Goal: Information Seeking & Learning: Learn about a topic

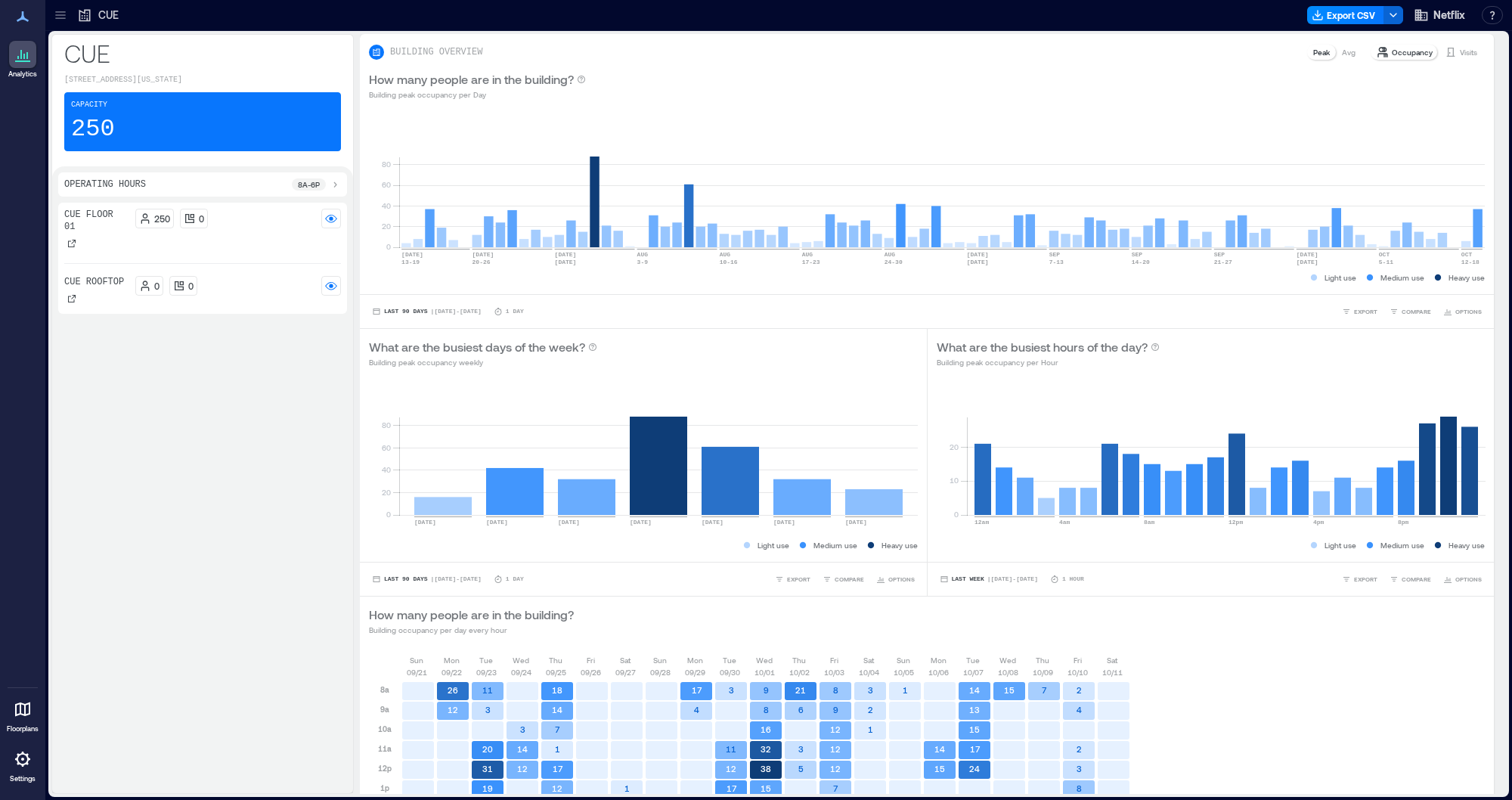
click at [78, 15] on icon at bounding box center [85, 15] width 15 height 15
click at [67, 12] on icon at bounding box center [61, 15] width 15 height 15
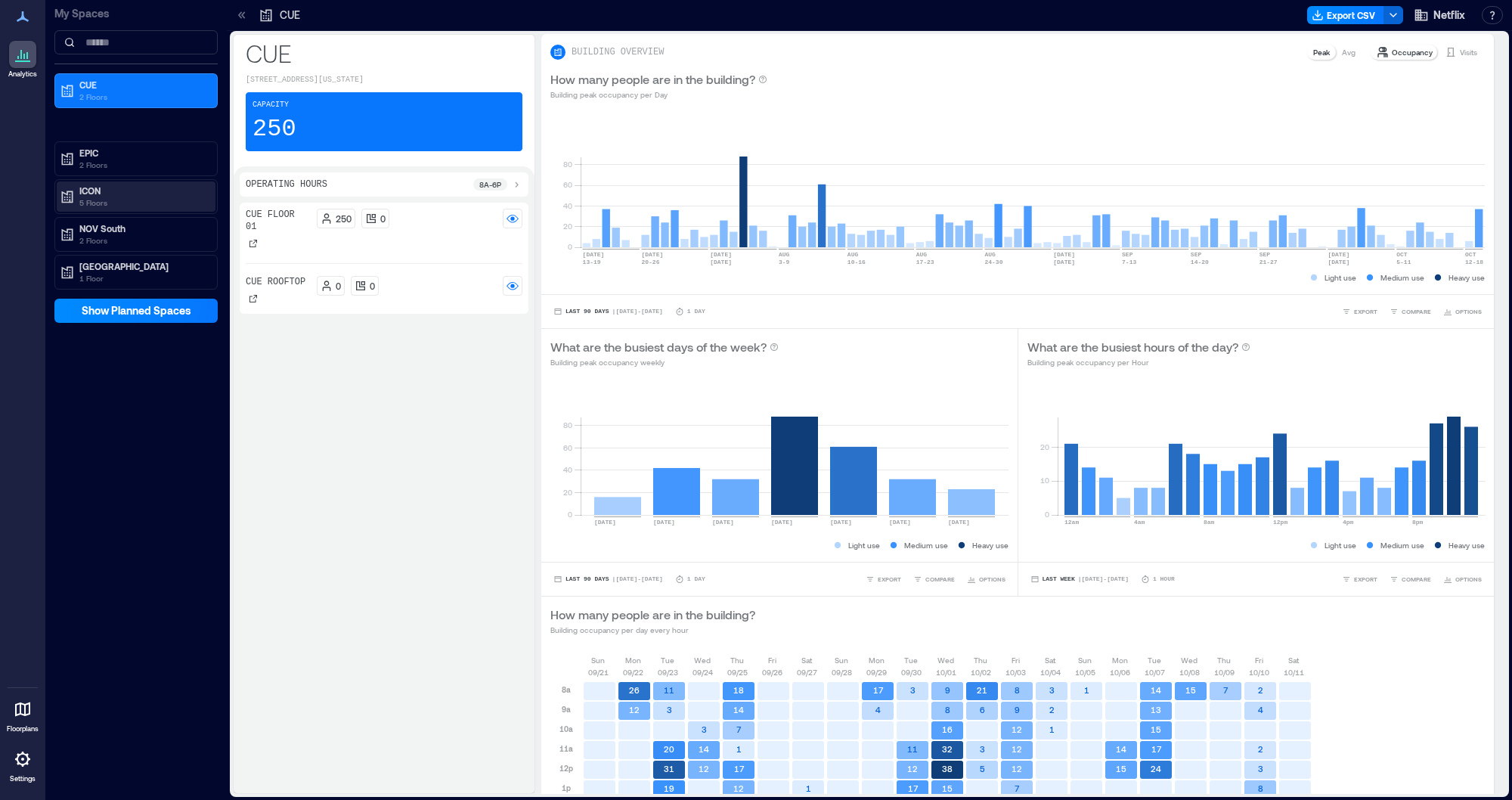
click at [119, 197] on p "5 Floors" at bounding box center [143, 203] width 127 height 12
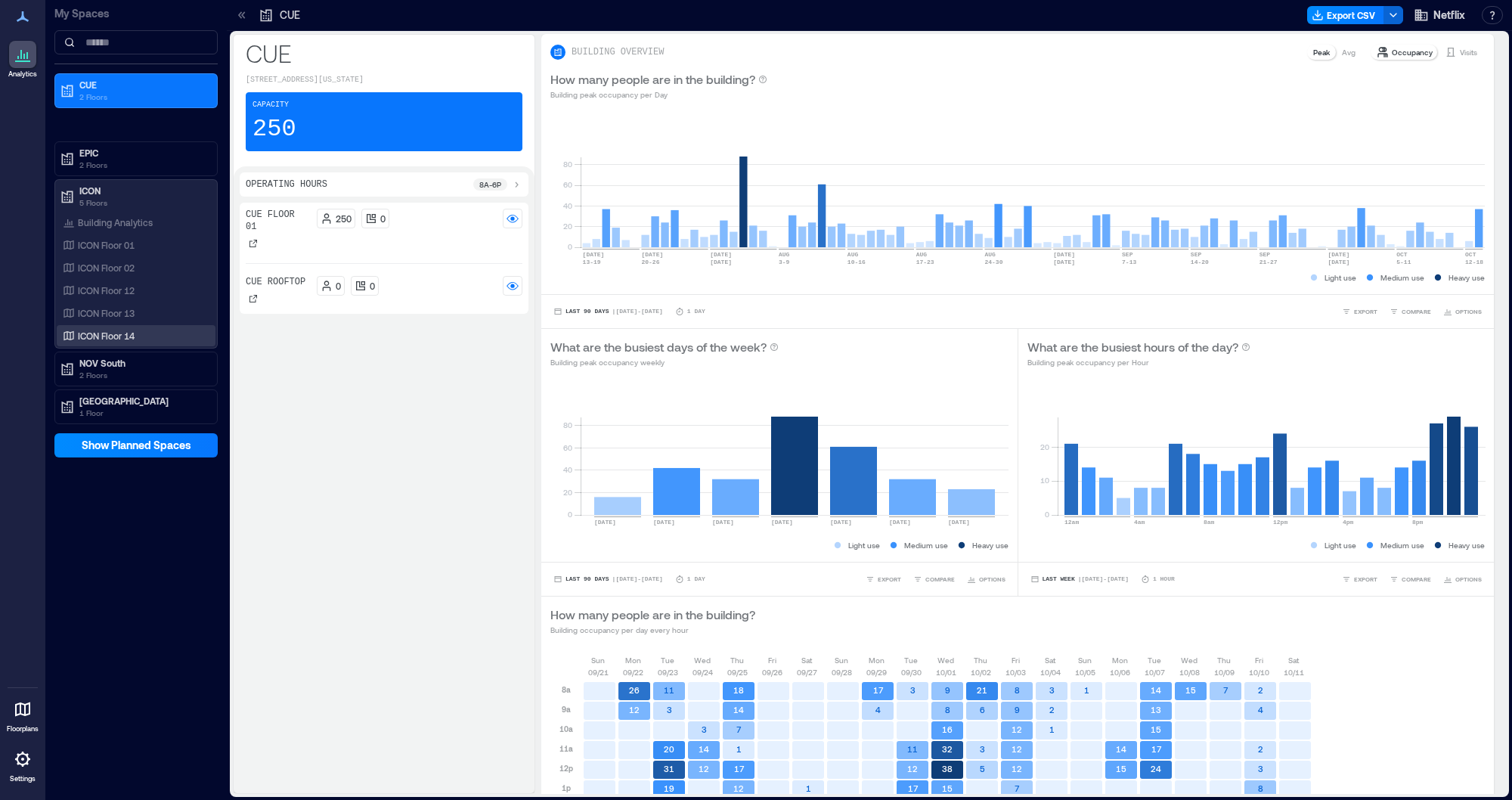
click at [116, 335] on p "ICON Floor 14" at bounding box center [106, 335] width 57 height 12
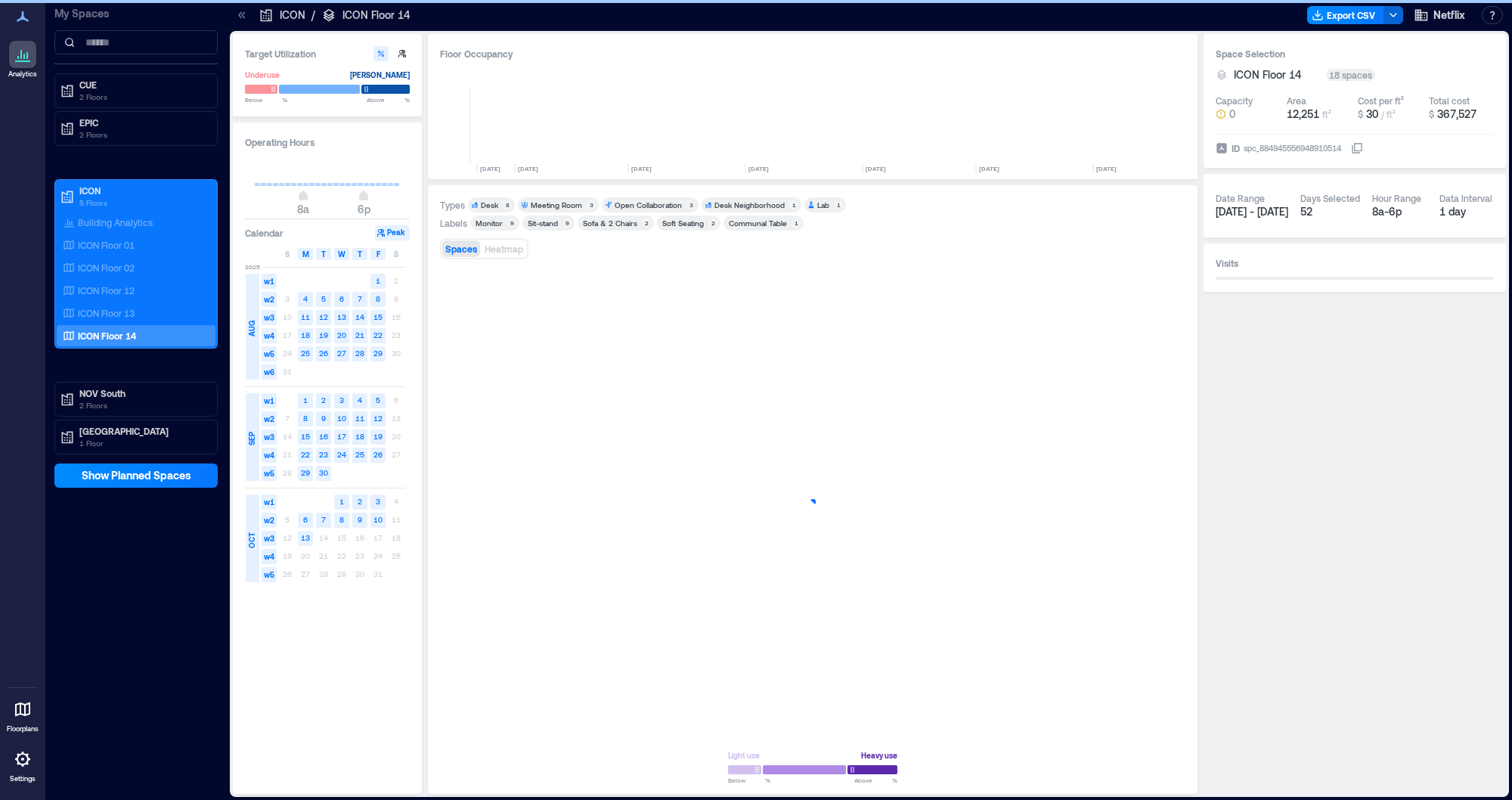
scroll to position [0, 5364]
click at [1155, 703] on button "button" at bounding box center [1164, 715] width 36 height 36
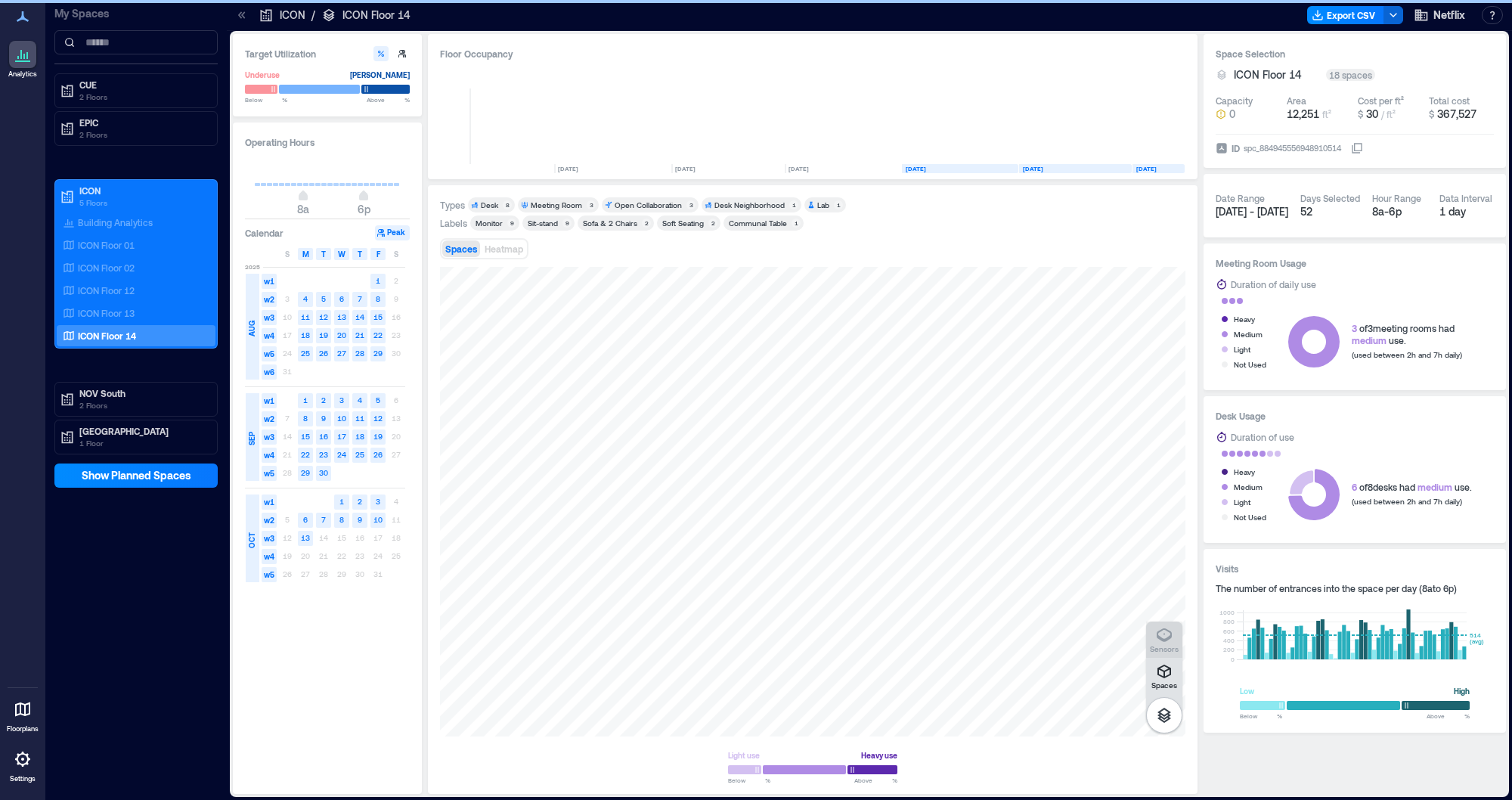
click at [1165, 642] on icon "button" at bounding box center [1164, 635] width 18 height 18
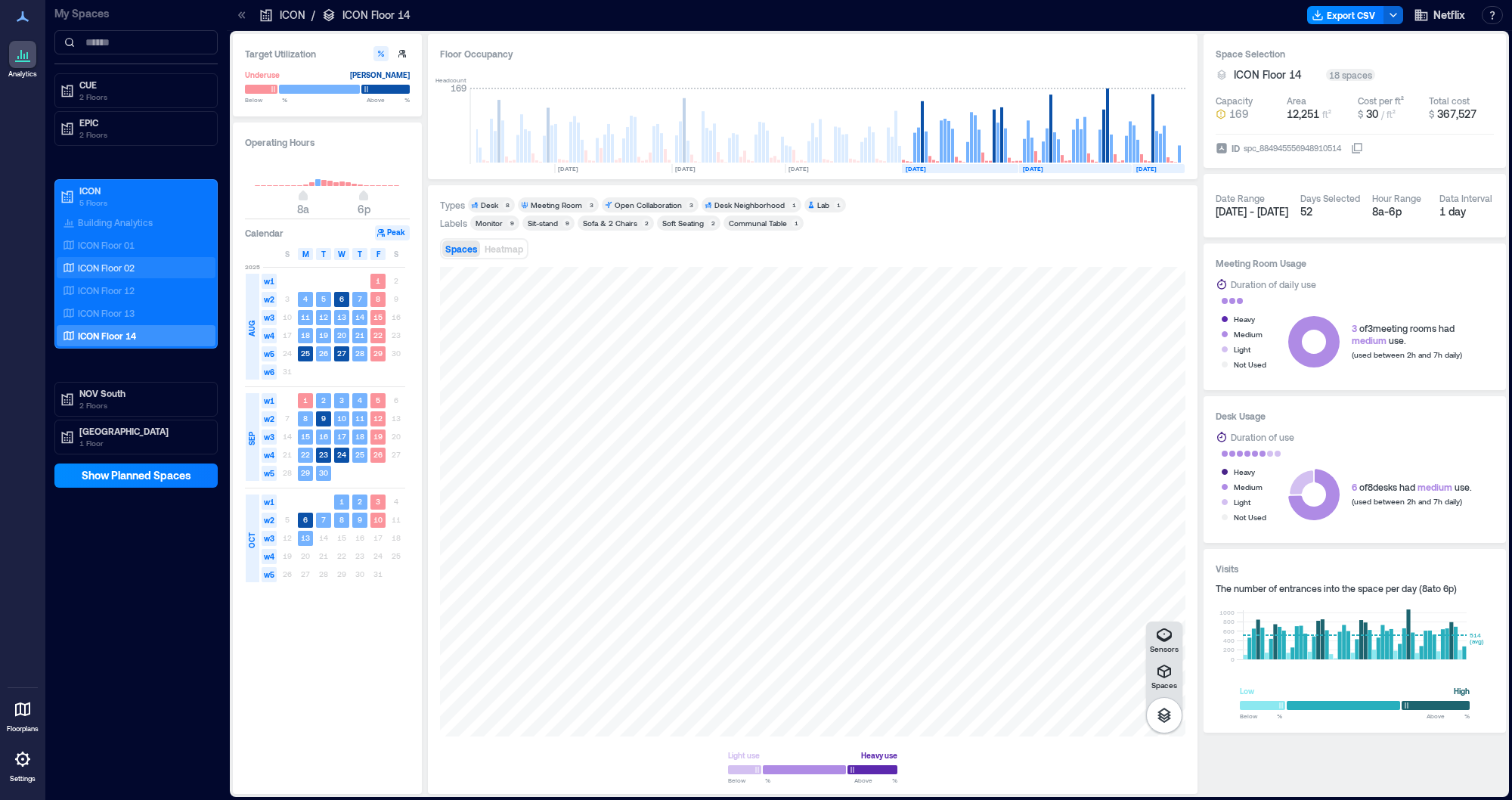
click at [159, 260] on div "ICON Floor 02" at bounding box center [133, 268] width 147 height 15
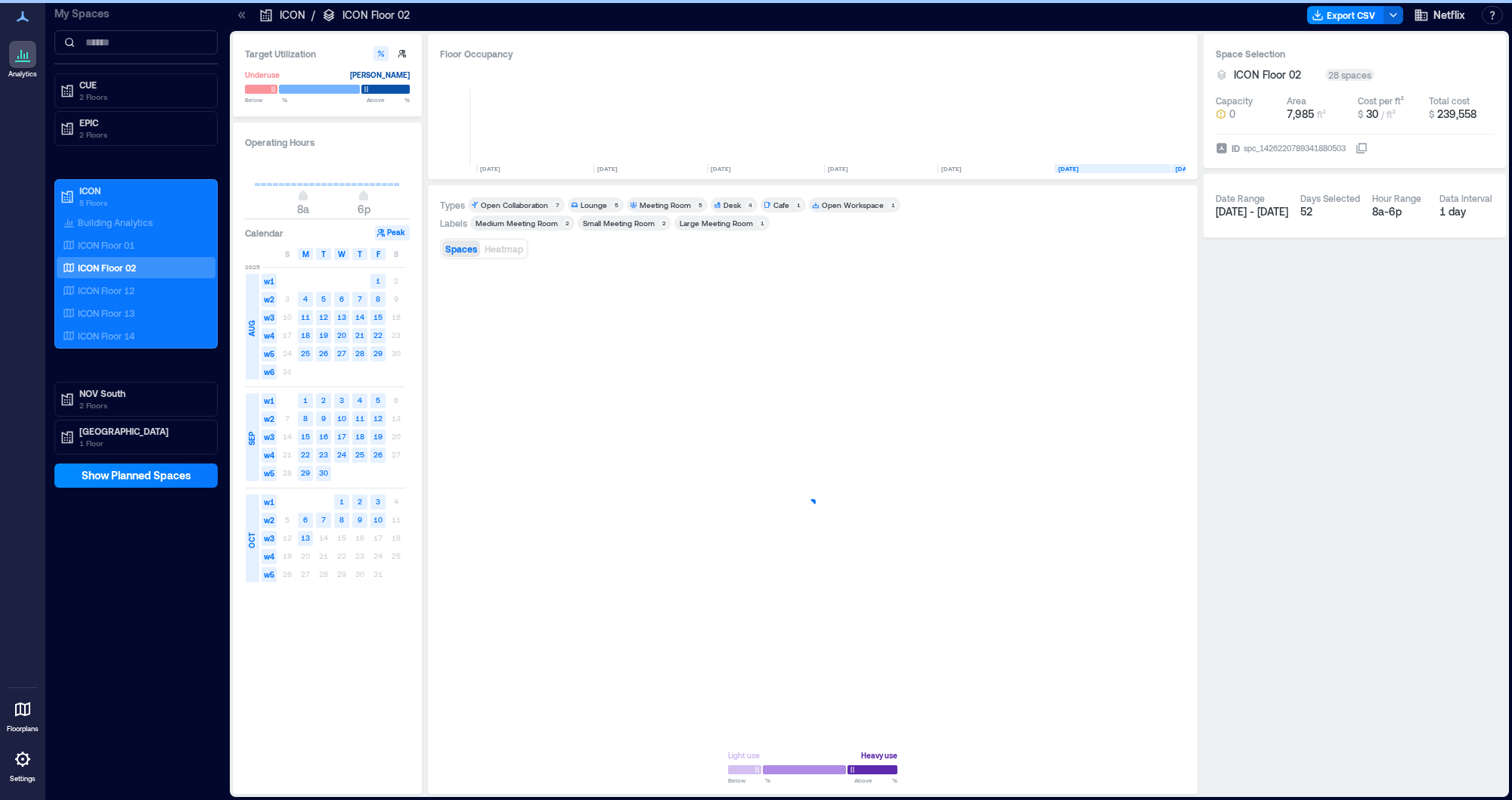
scroll to position [0, 153]
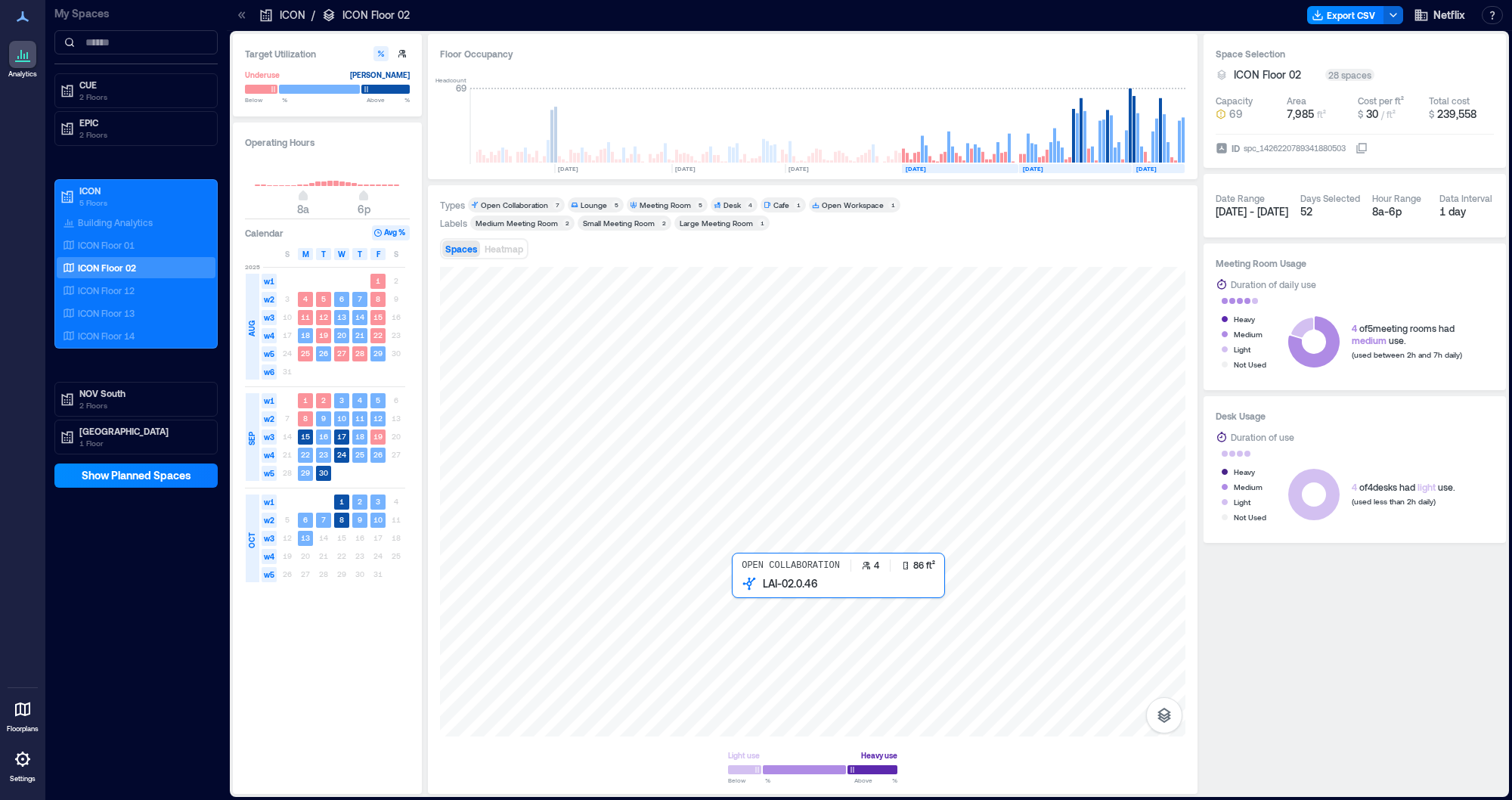
click at [777, 600] on div at bounding box center [812, 502] width 745 height 469
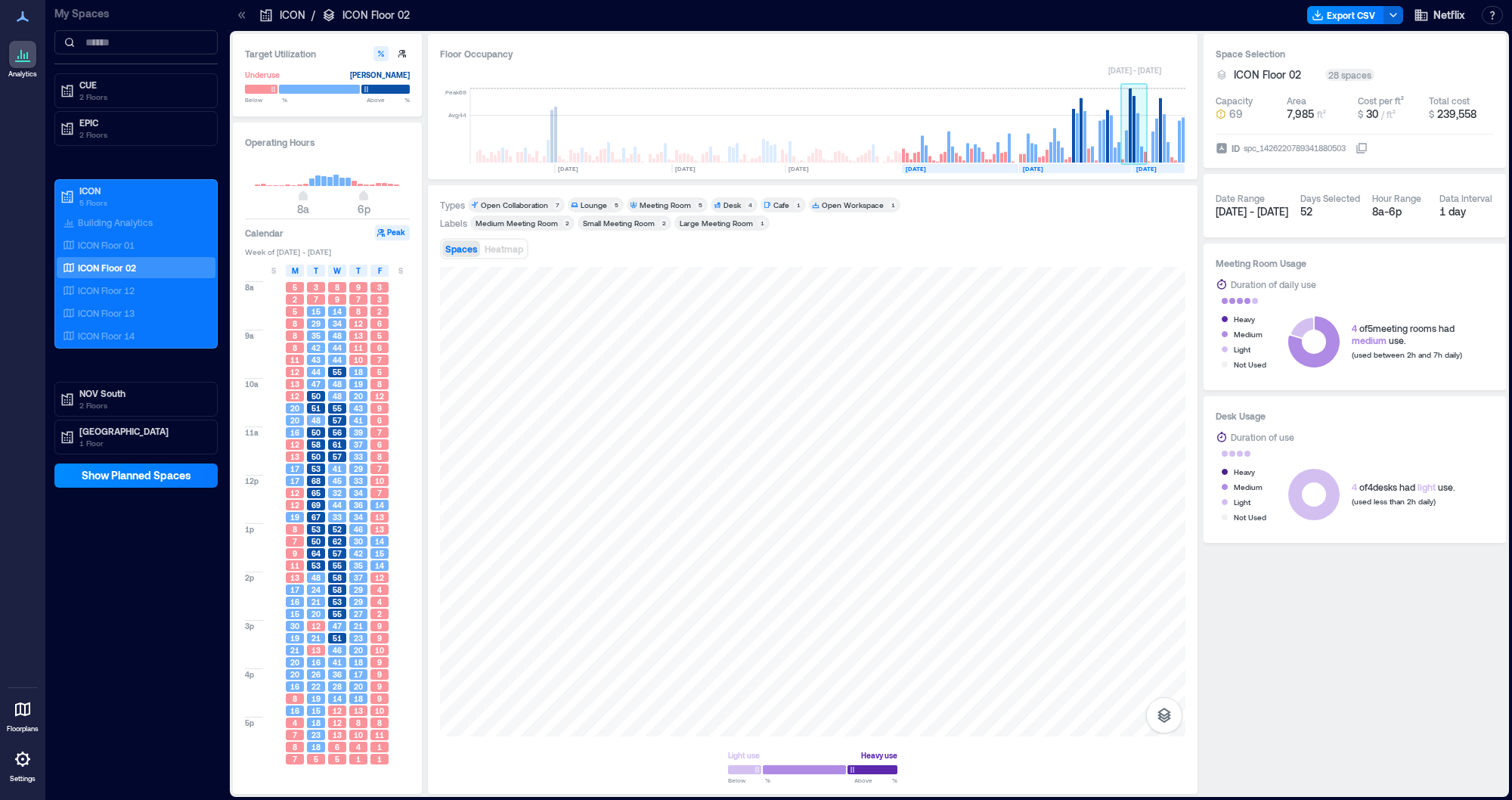
click at [1137, 136] on rect at bounding box center [1137, 138] width 3 height 49
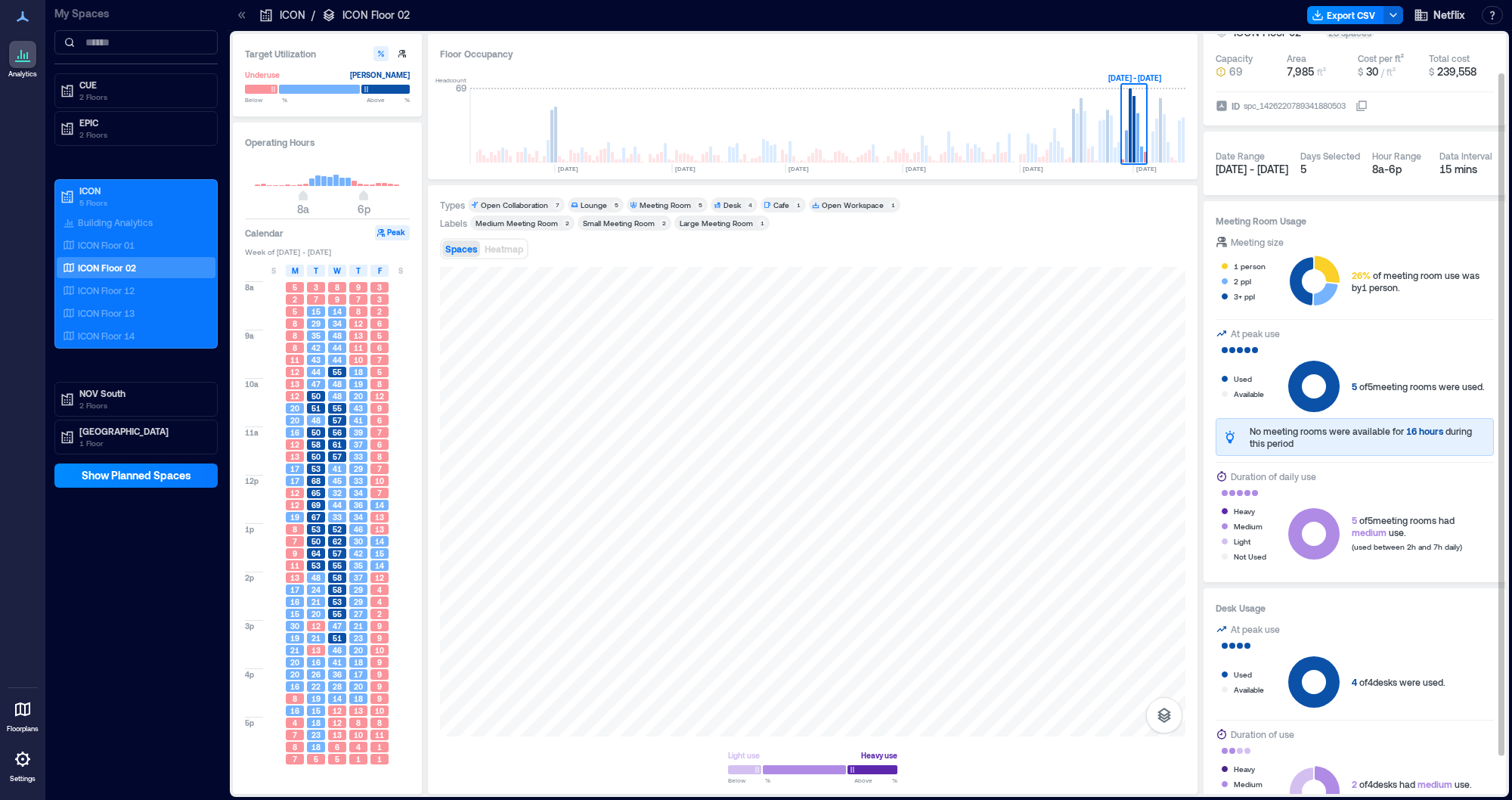
scroll to position [45, 0]
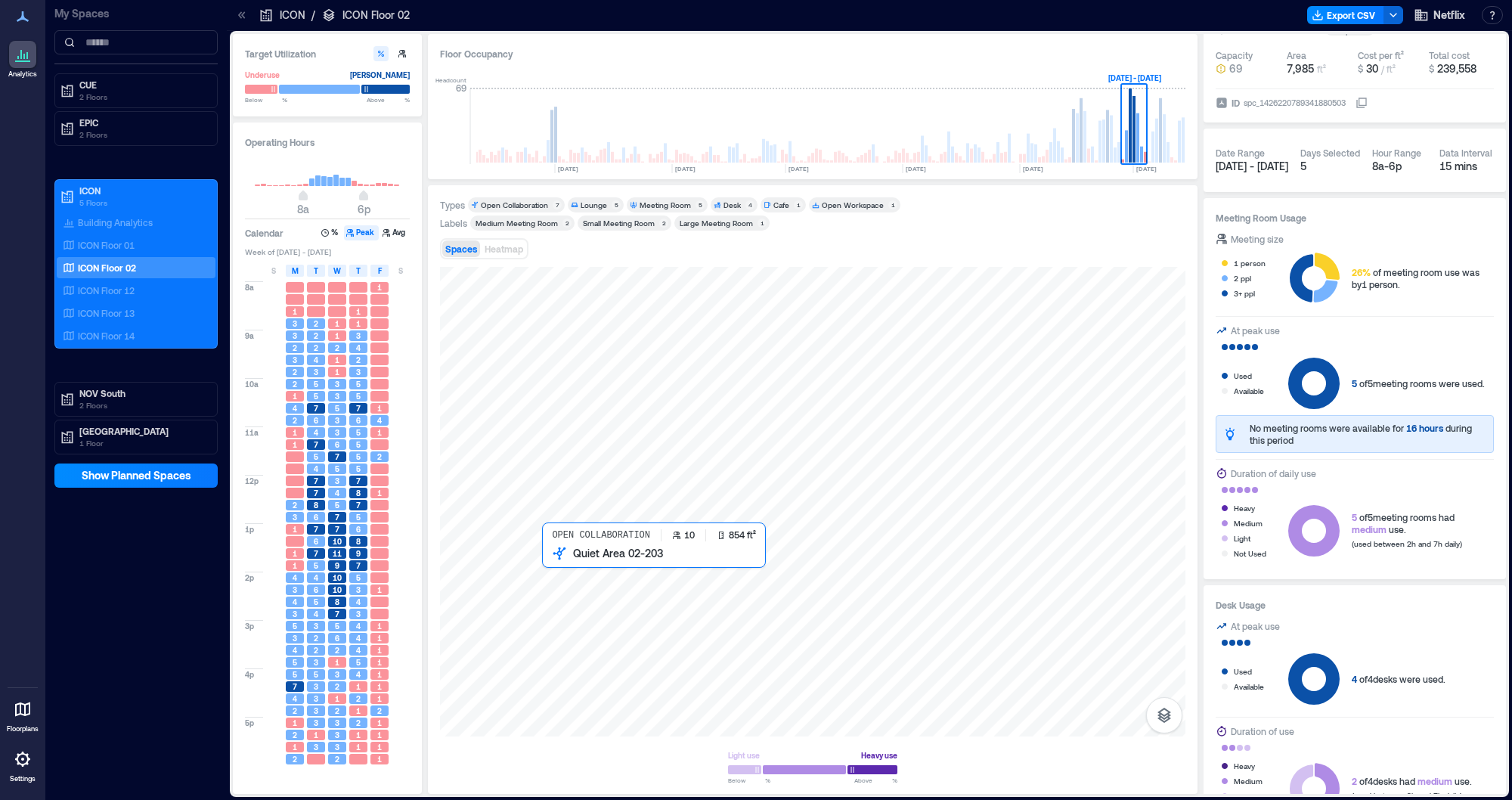
click at [636, 671] on div at bounding box center [812, 502] width 745 height 469
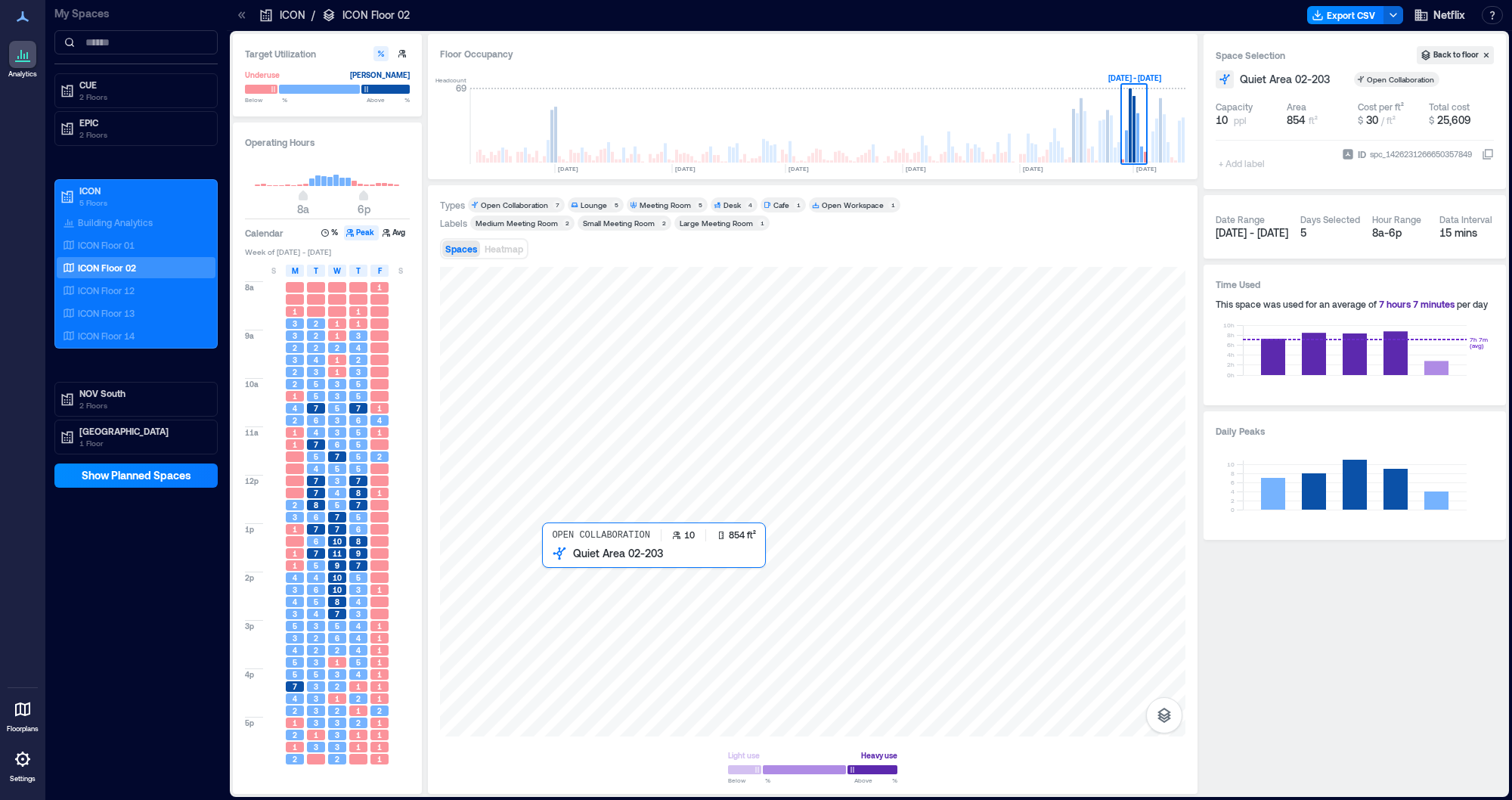
click at [636, 671] on div at bounding box center [812, 502] width 745 height 469
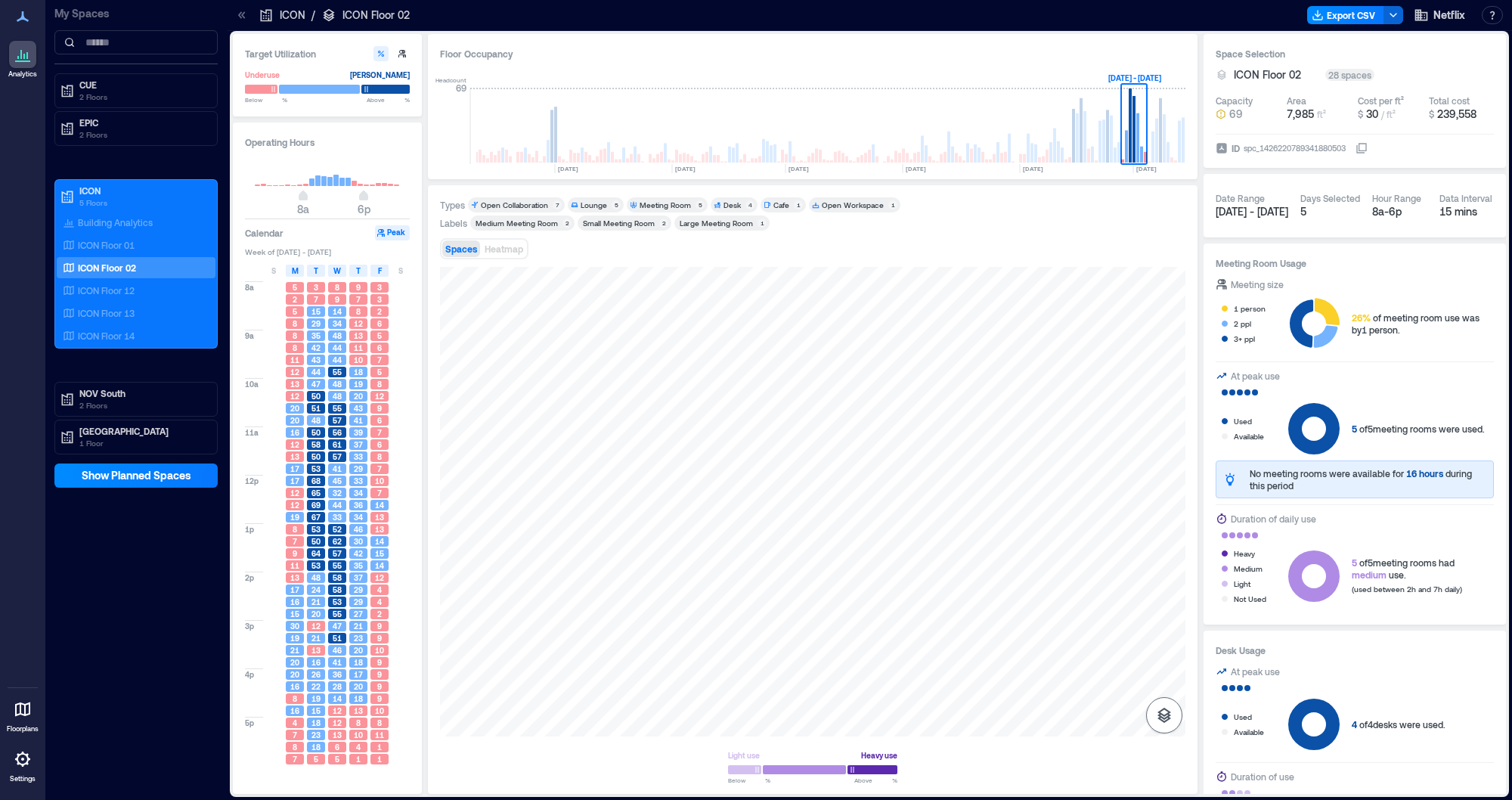
click at [1163, 718] on icon "button" at bounding box center [1164, 715] width 14 height 15
click at [1171, 682] on p "Spaces" at bounding box center [1164, 685] width 26 height 9
click at [1161, 644] on p "Sensors" at bounding box center [1164, 649] width 29 height 9
click at [1163, 671] on icon "button" at bounding box center [1164, 671] width 14 height 14
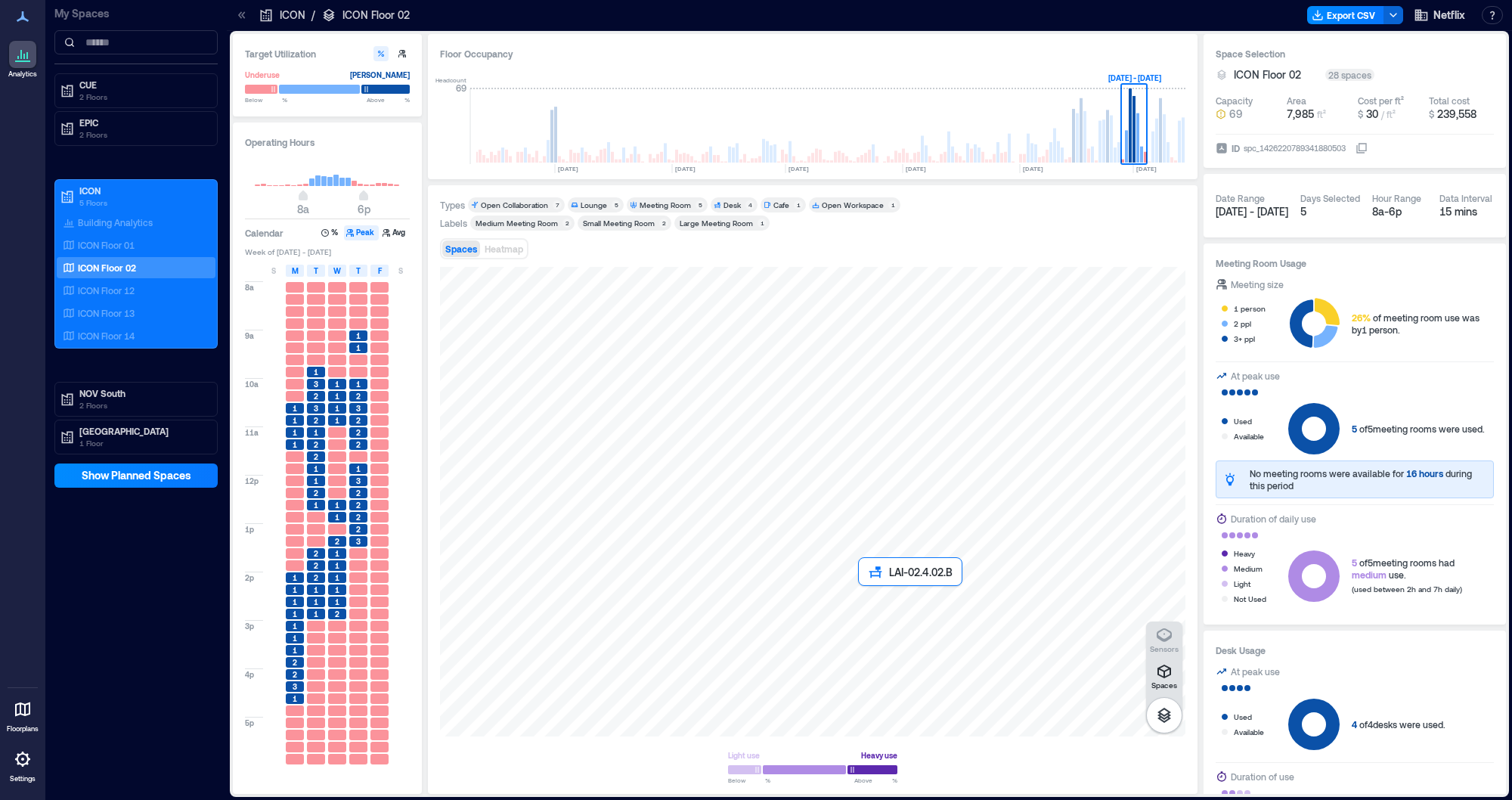
click at [887, 623] on div at bounding box center [812, 502] width 745 height 469
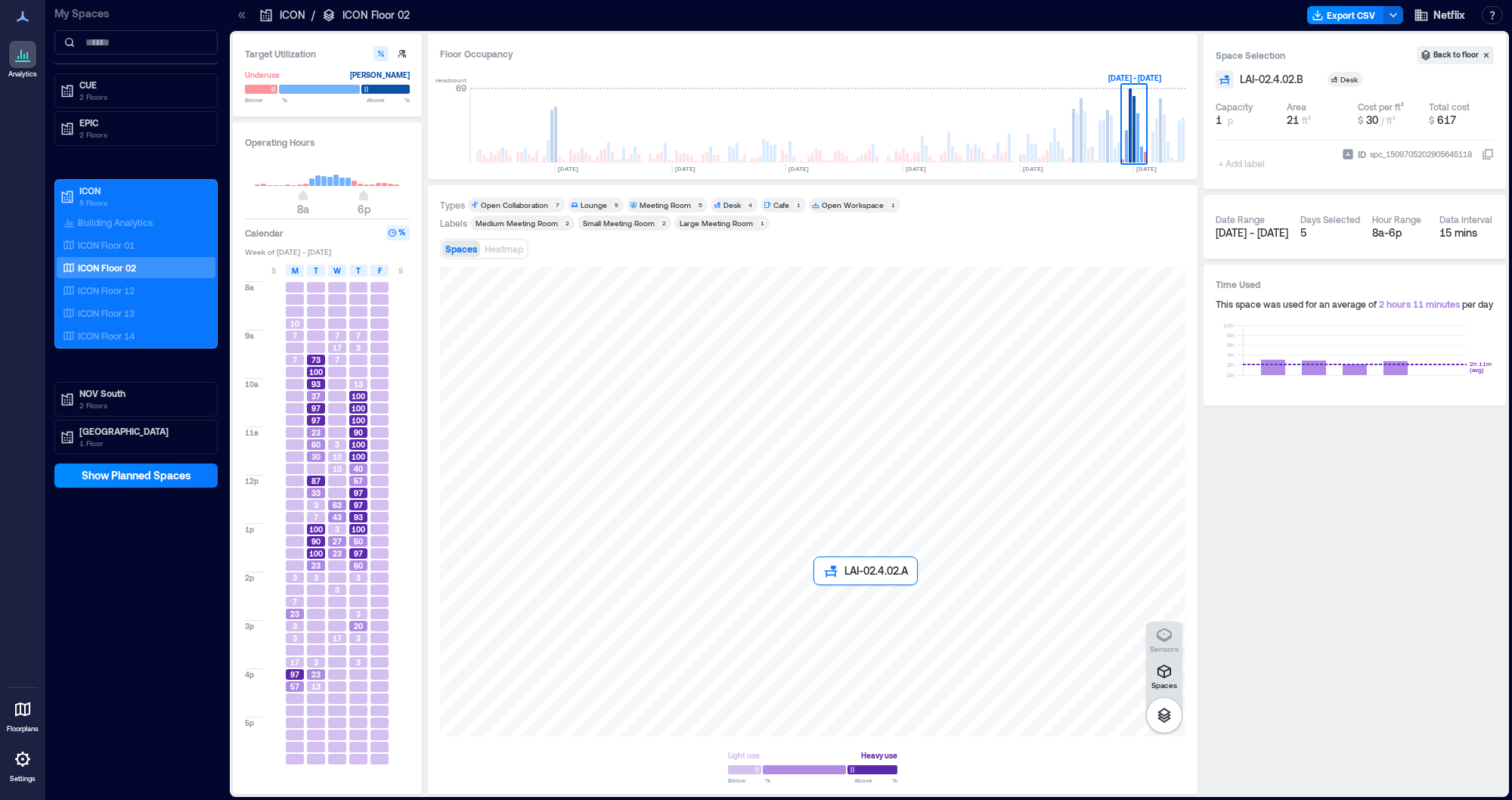
click at [836, 615] on div at bounding box center [812, 502] width 745 height 469
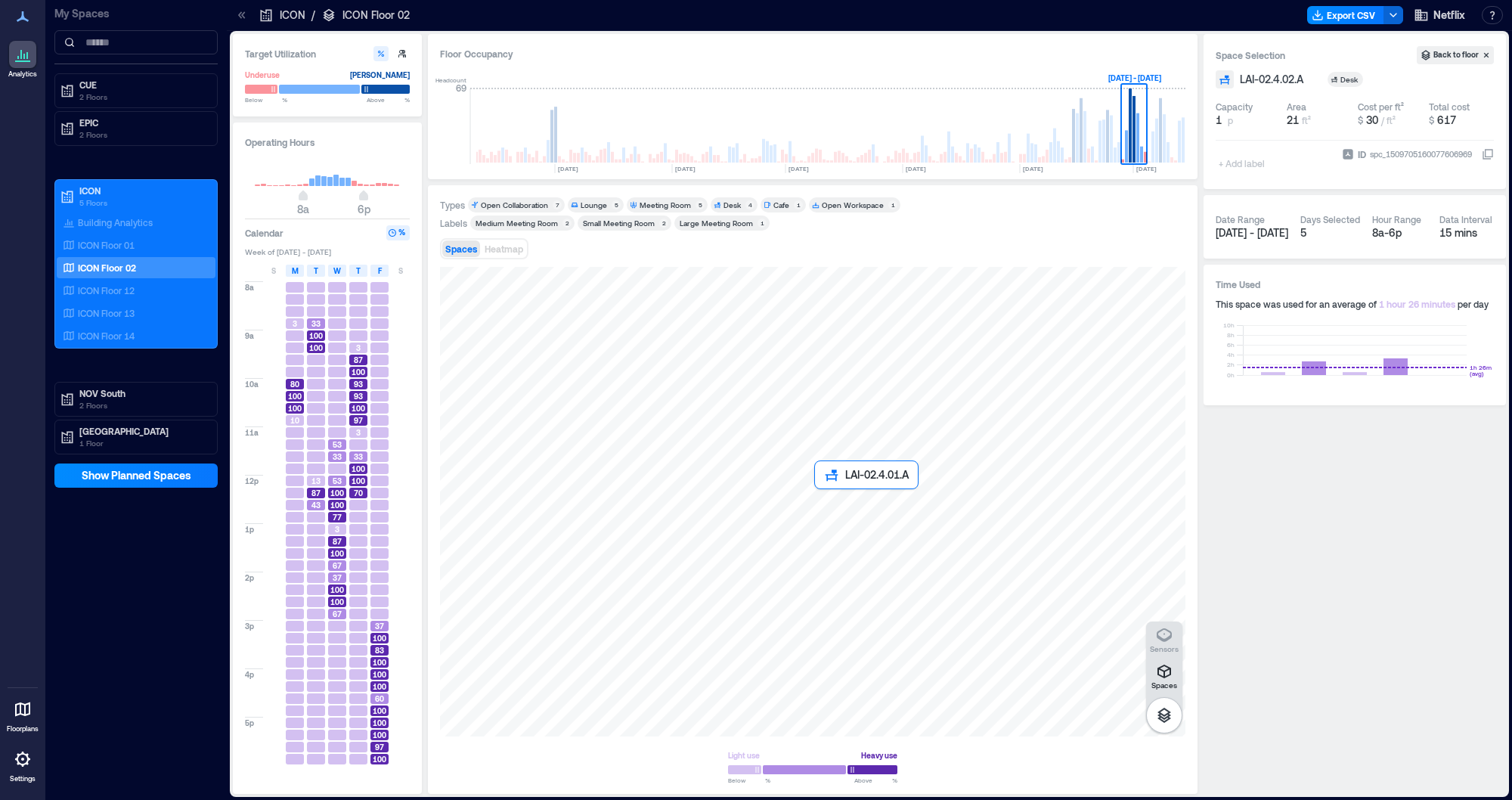
click at [841, 517] on div at bounding box center [812, 502] width 745 height 469
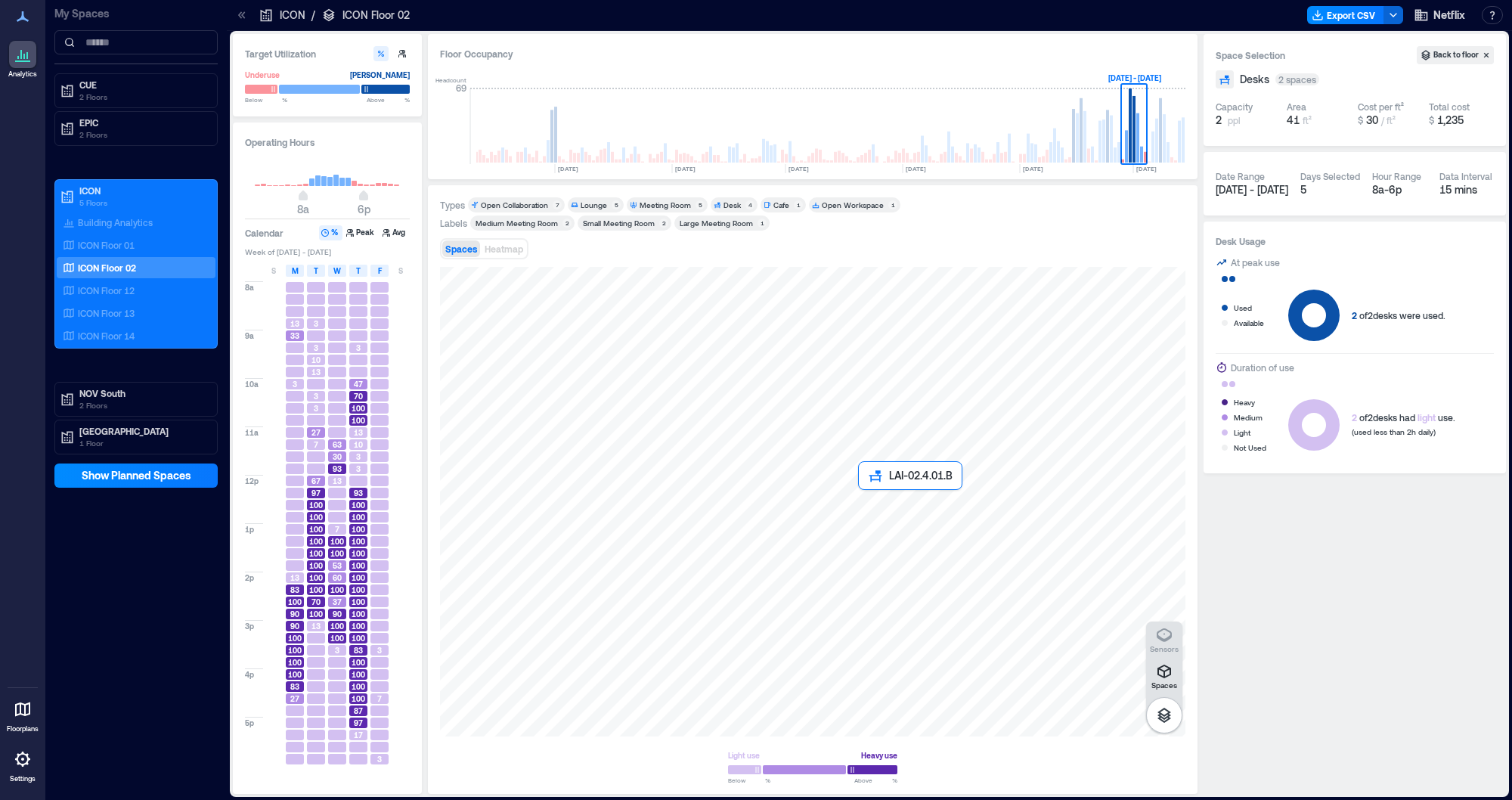
click at [881, 530] on div at bounding box center [812, 502] width 745 height 469
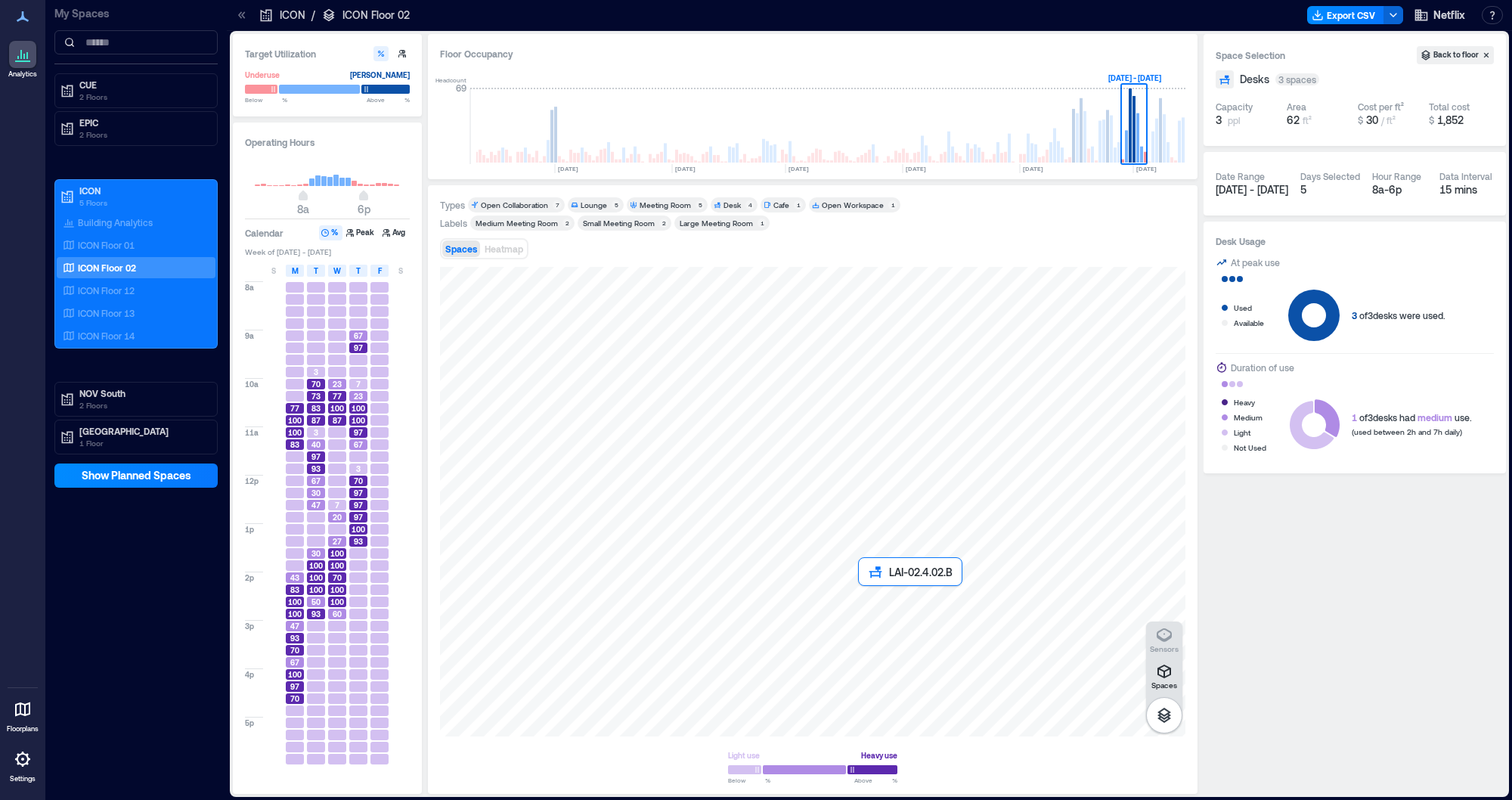
click at [888, 627] on div at bounding box center [812, 502] width 745 height 469
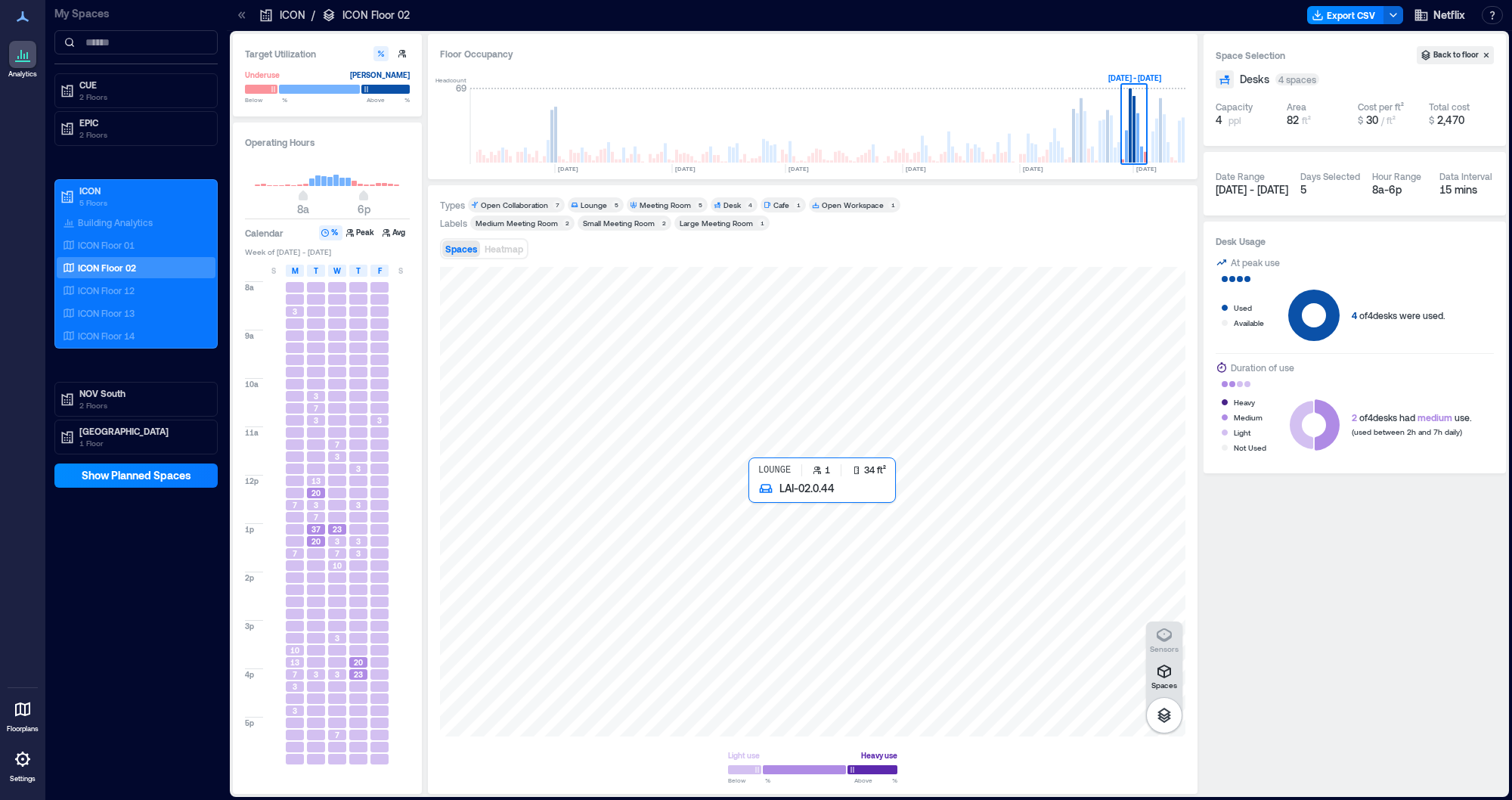
click at [790, 525] on div at bounding box center [812, 502] width 745 height 469
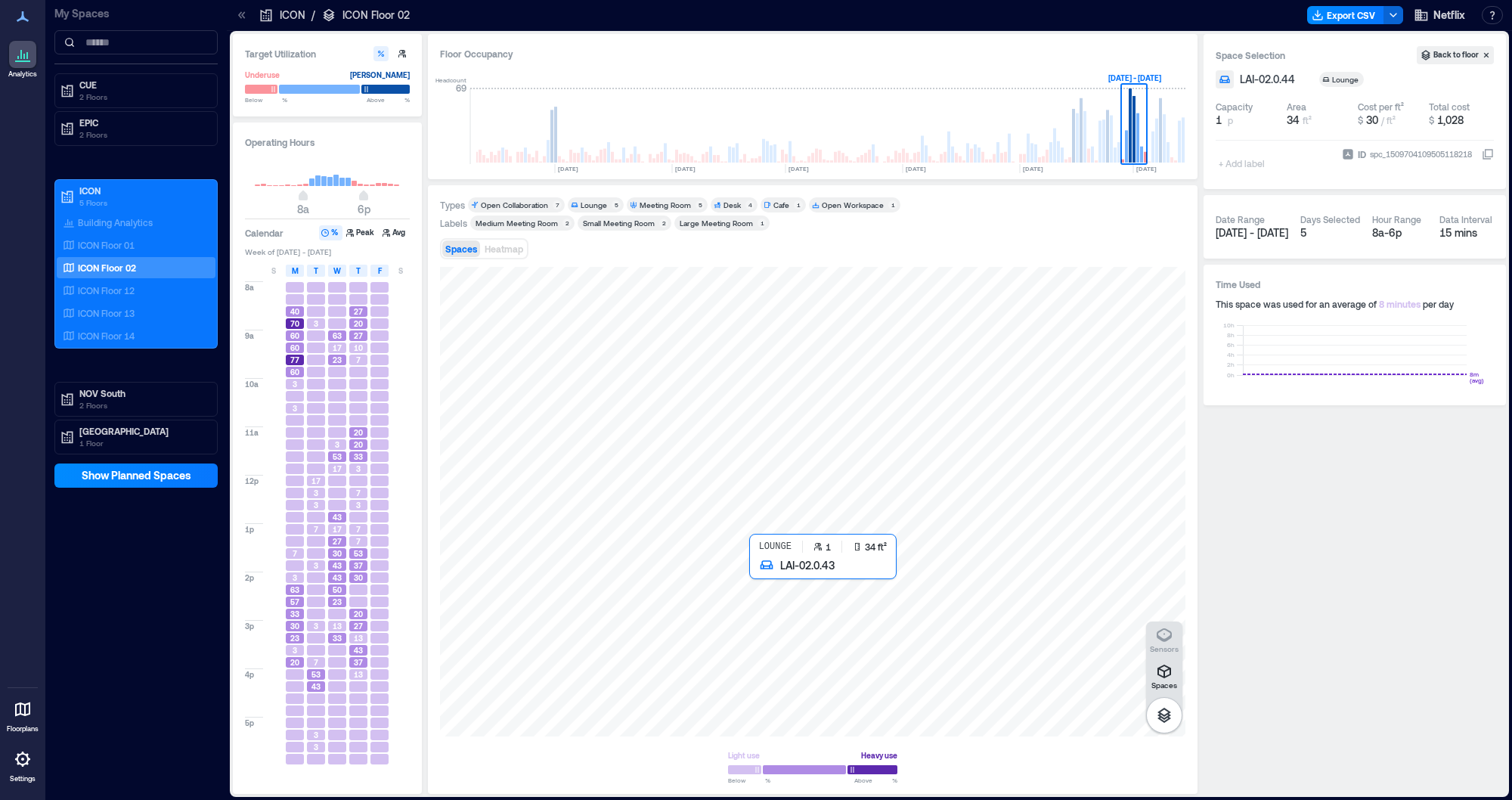
click at [781, 599] on div at bounding box center [812, 502] width 745 height 469
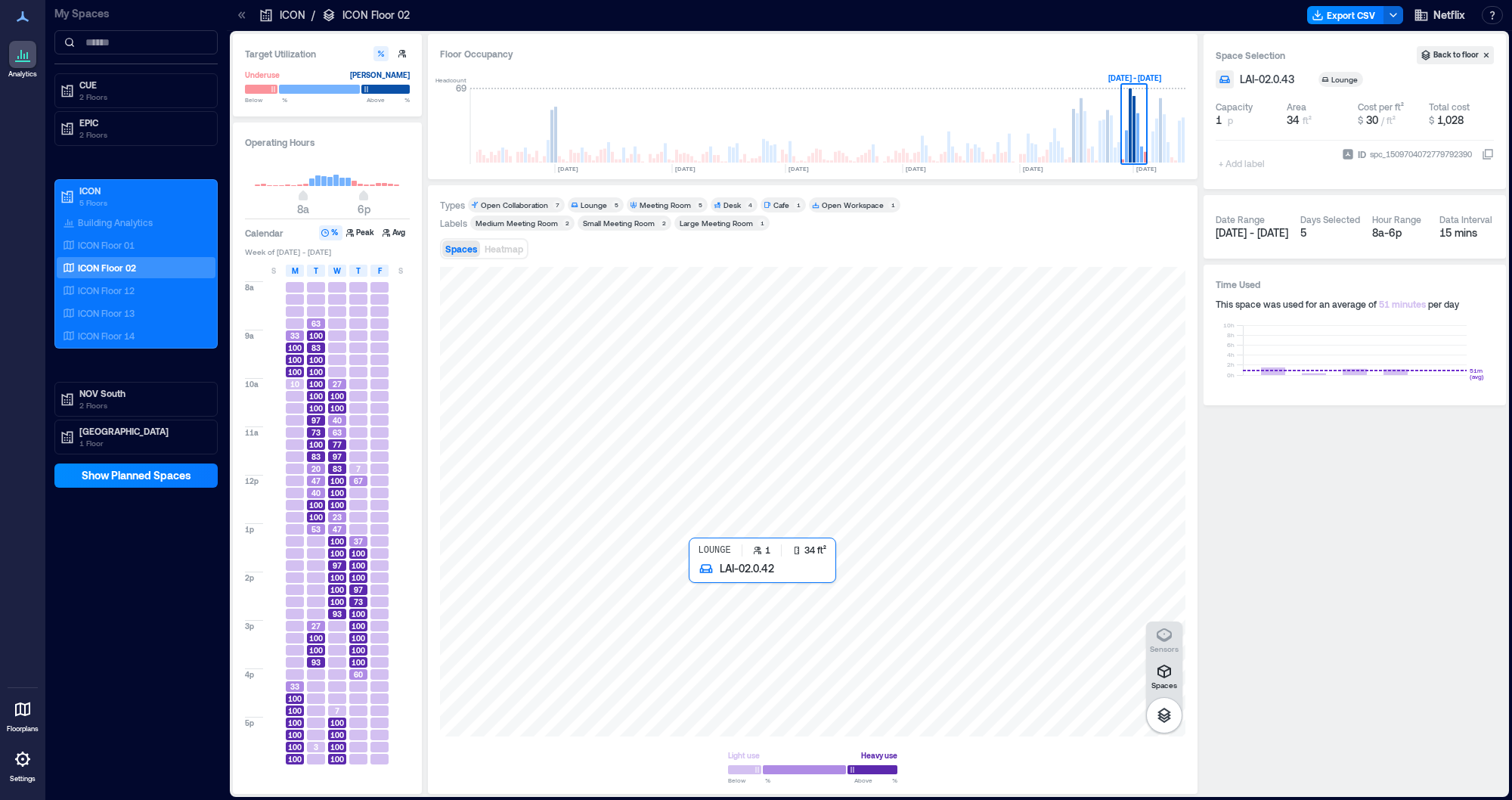
click at [707, 596] on div at bounding box center [812, 502] width 745 height 469
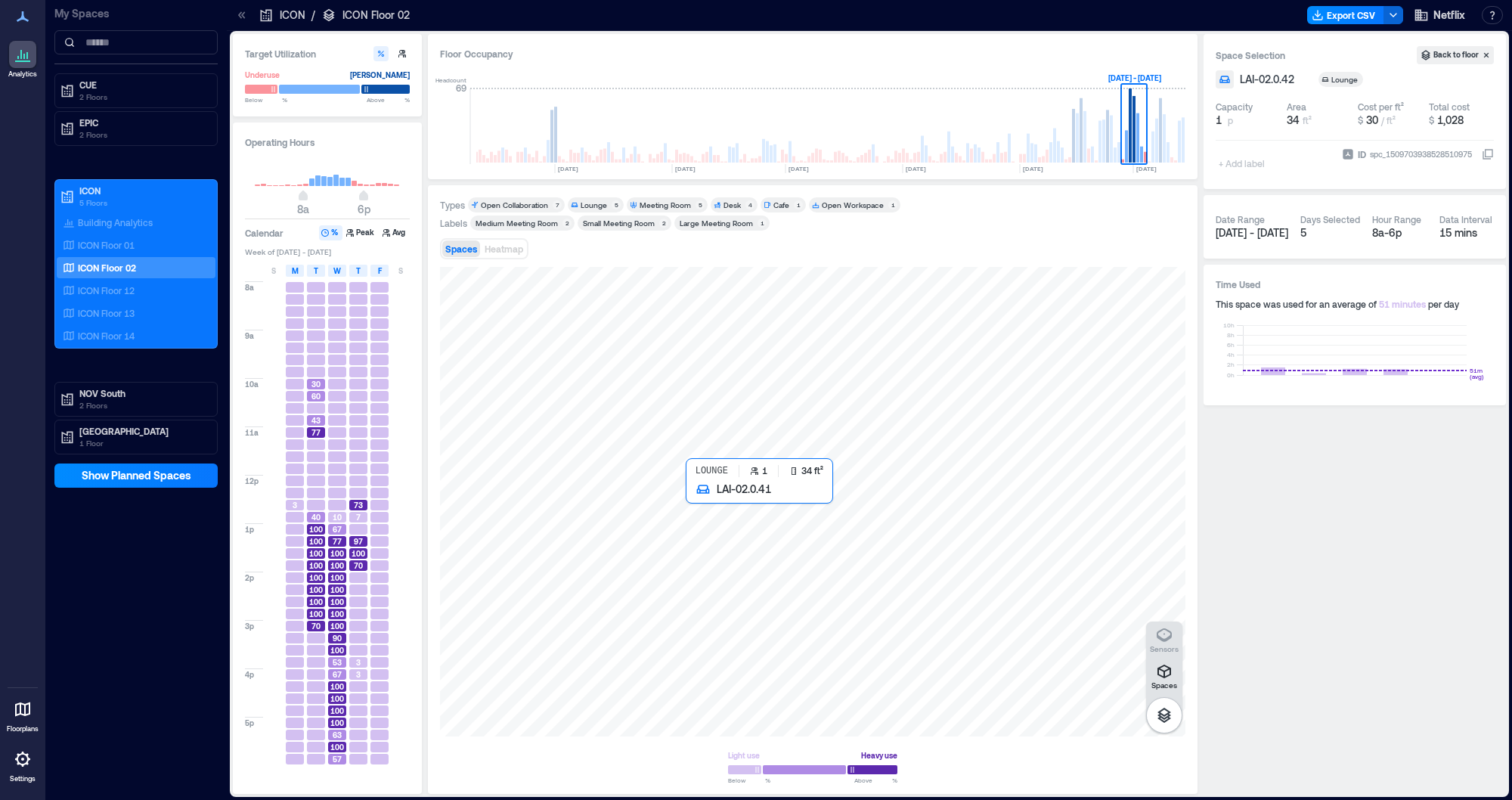
click at [707, 538] on div at bounding box center [812, 502] width 745 height 469
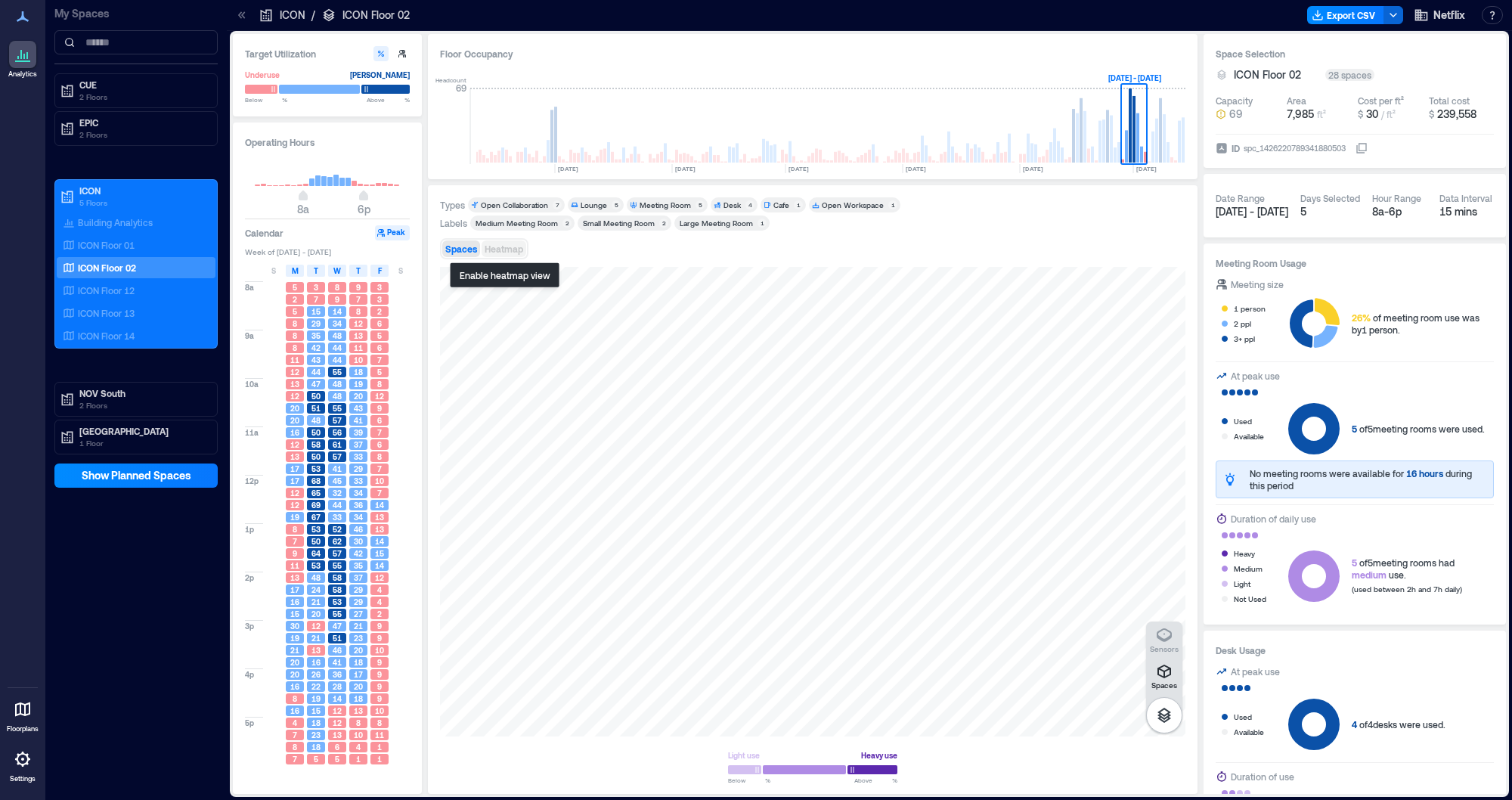
click at [513, 250] on span "Heatmap" at bounding box center [503, 249] width 39 height 11
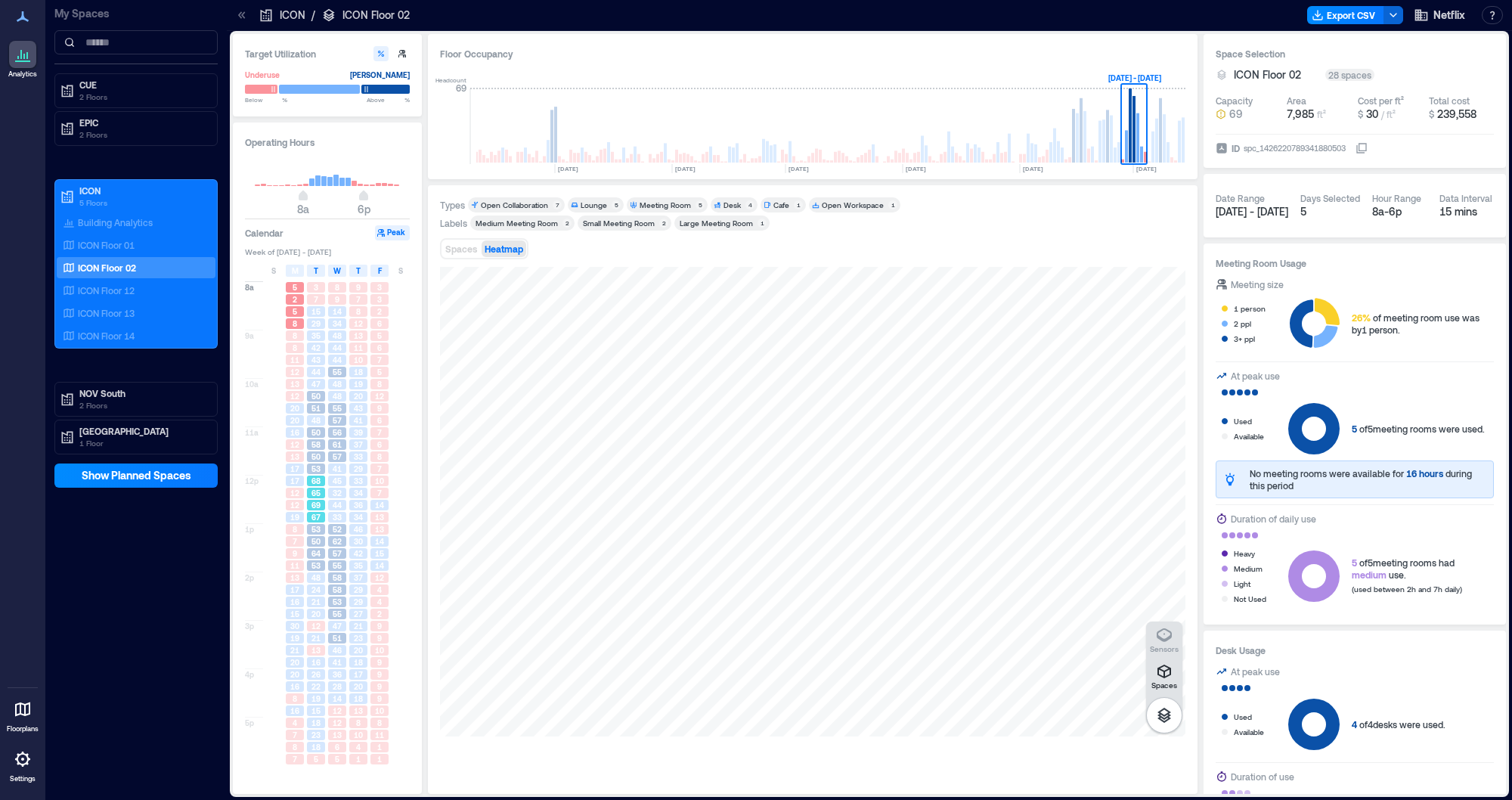
click at [322, 503] on div "69" at bounding box center [316, 505] width 18 height 11
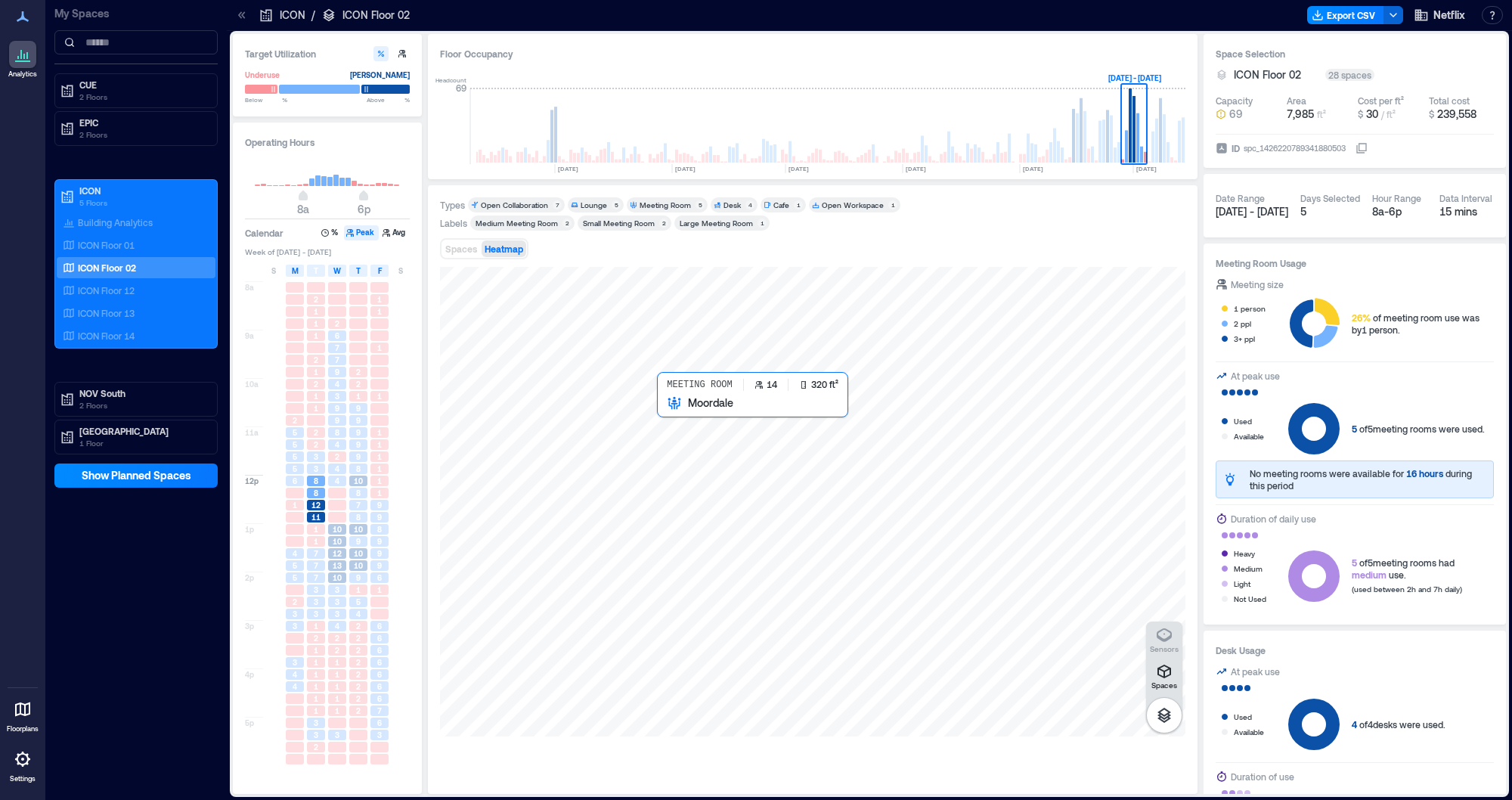
click at [761, 459] on div at bounding box center [812, 502] width 745 height 469
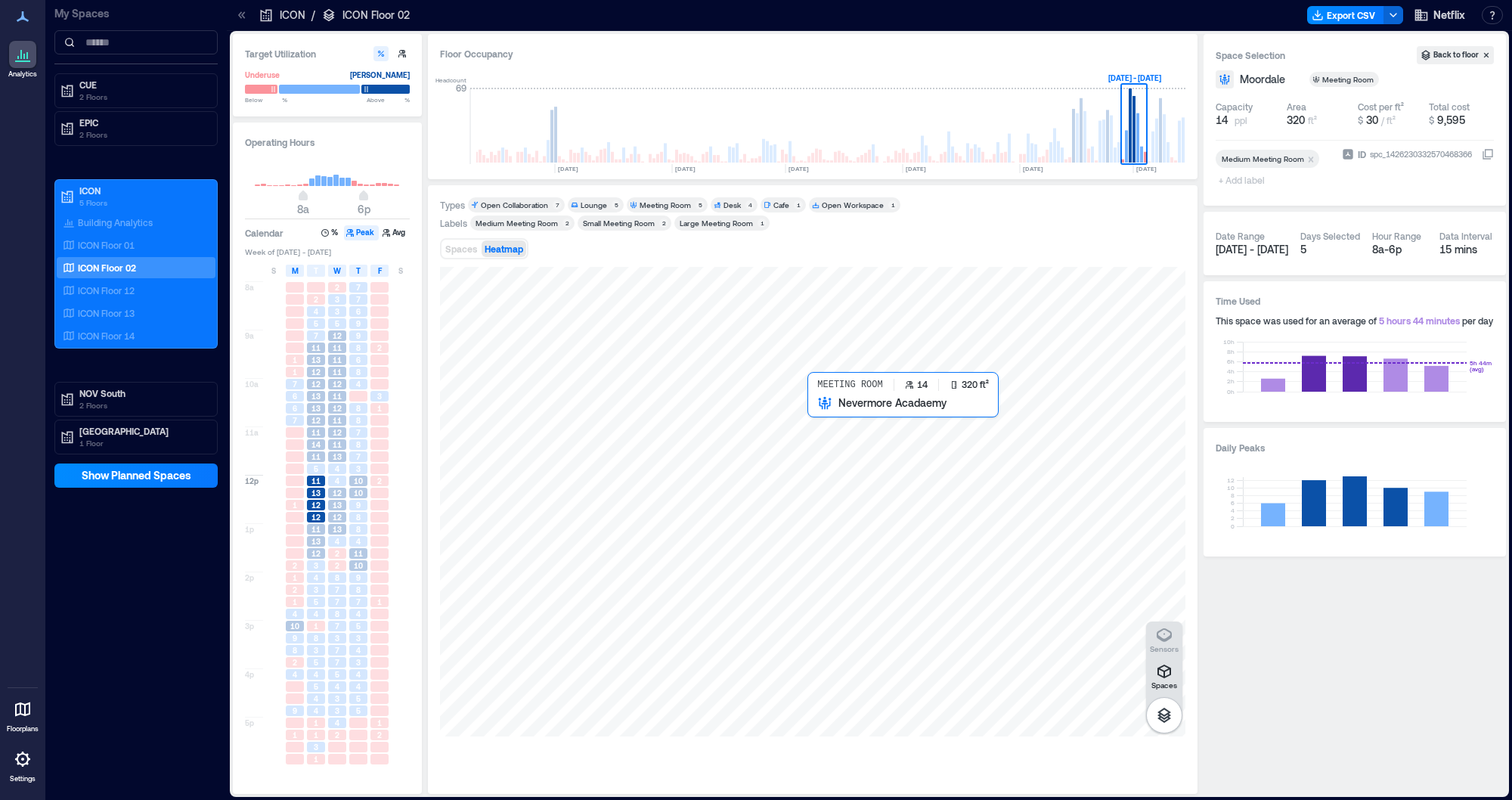
click at [852, 459] on div at bounding box center [812, 502] width 745 height 469
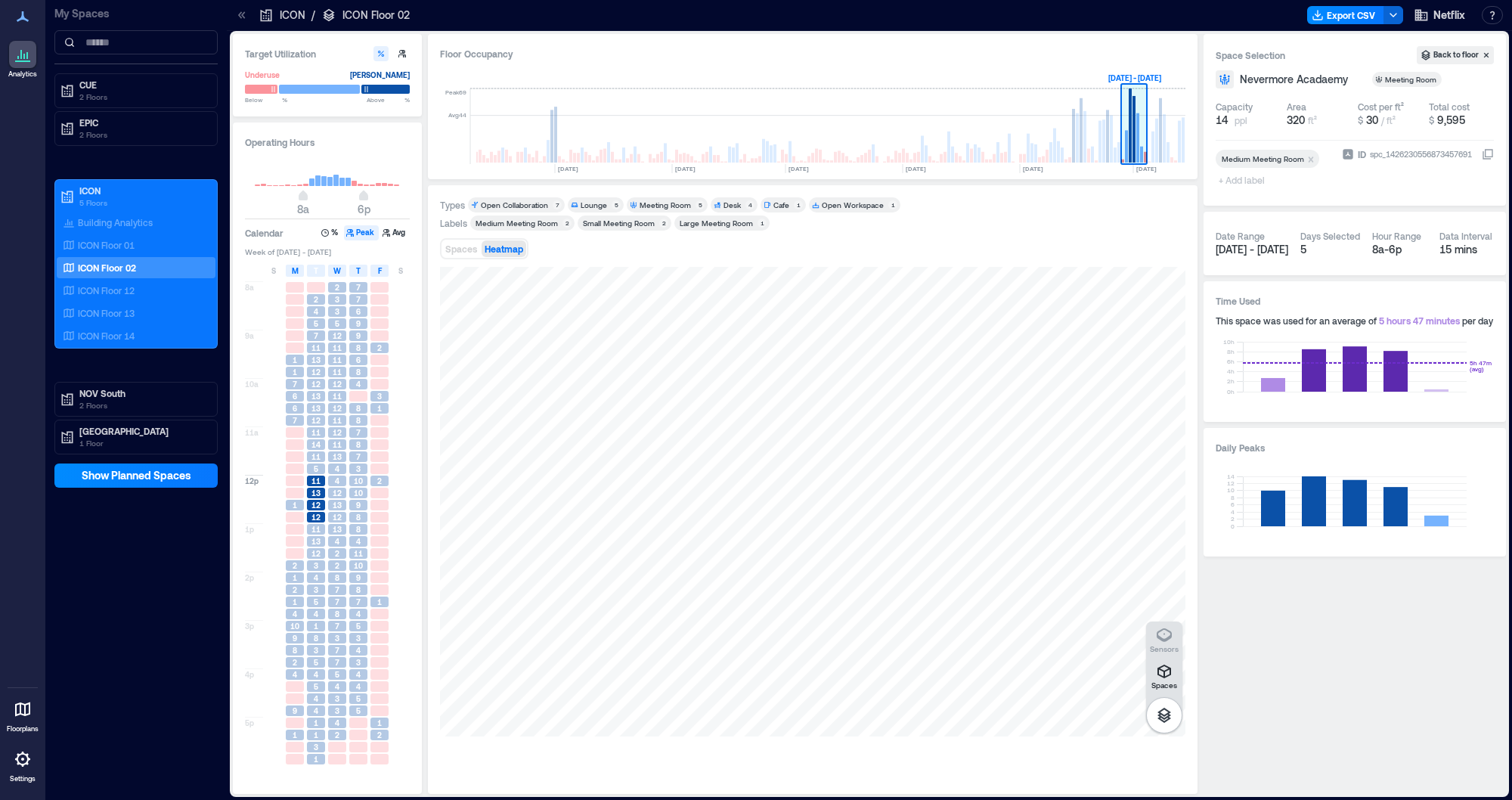
click at [1139, 135] on rect at bounding box center [1134, 126] width 26 height 76
